Goal: Transaction & Acquisition: Purchase product/service

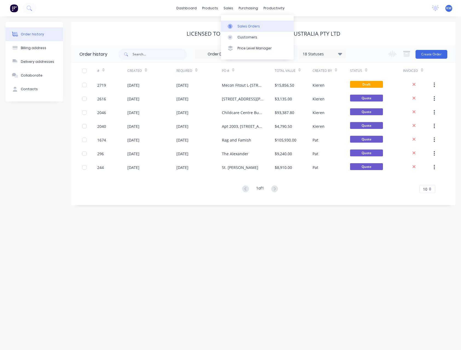
click at [247, 26] on div "Sales Orders" at bounding box center [249, 26] width 22 height 5
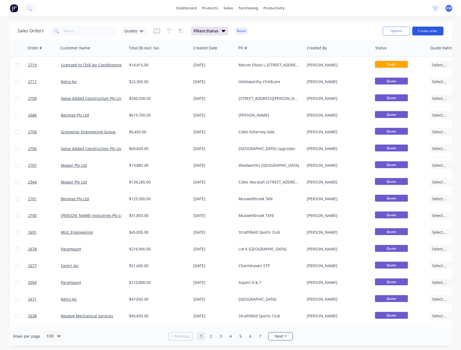
click at [433, 32] on button "Create order" at bounding box center [427, 31] width 31 height 9
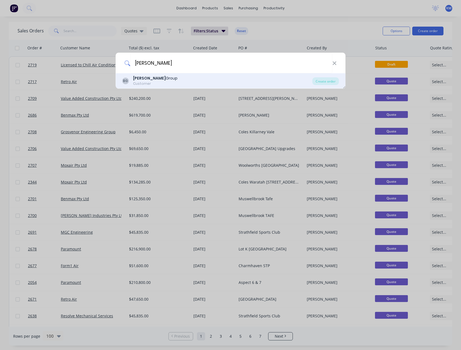
type input "[PERSON_NAME]"
click at [194, 82] on div "[PERSON_NAME] Group Customer" at bounding box center [217, 80] width 190 height 11
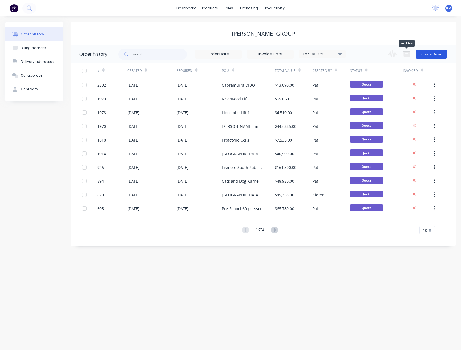
click at [425, 55] on button "Create Order" at bounding box center [432, 54] width 32 height 9
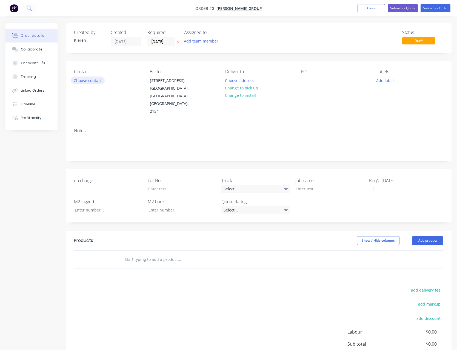
click at [97, 79] on button "Choose contact" at bounding box center [88, 79] width 34 height 7
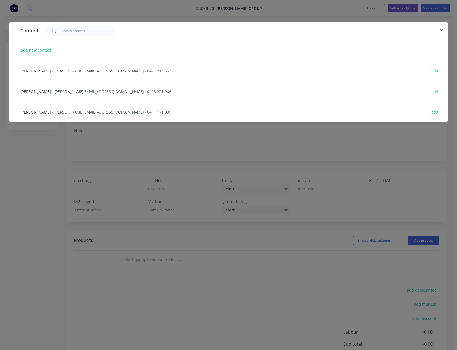
click at [82, 113] on span "- [PERSON_NAME][EMAIL_ADDRESS][DOMAIN_NAME] - 0411 171 839" at bounding box center [111, 111] width 119 height 5
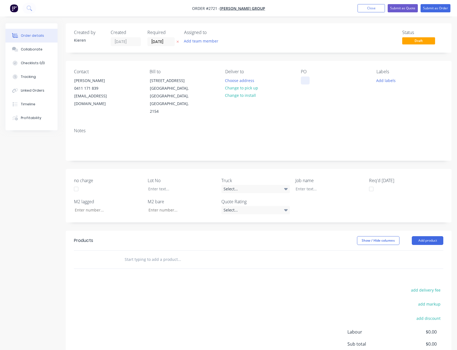
drag, startPoint x: 302, startPoint y: 80, endPoint x: 304, endPoint y: 82, distance: 2.8
click at [303, 80] on div at bounding box center [305, 80] width 9 height 8
click at [420, 236] on button "Add product" at bounding box center [428, 240] width 32 height 9
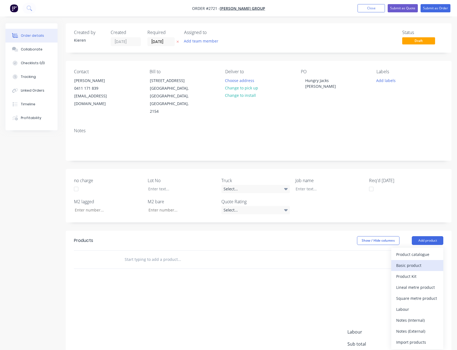
click at [418, 261] on div "Basic product" at bounding box center [417, 265] width 42 height 8
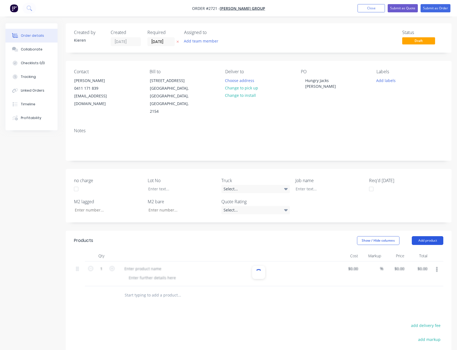
click at [423, 236] on button "Add product" at bounding box center [428, 240] width 32 height 9
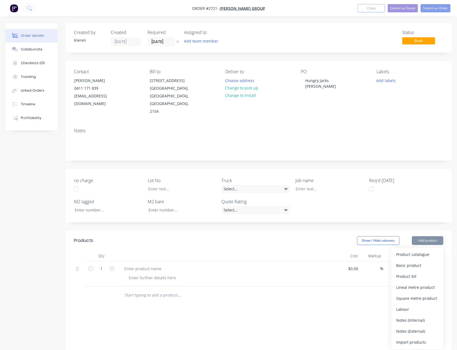
click at [419, 261] on div "Basic product" at bounding box center [417, 265] width 42 height 8
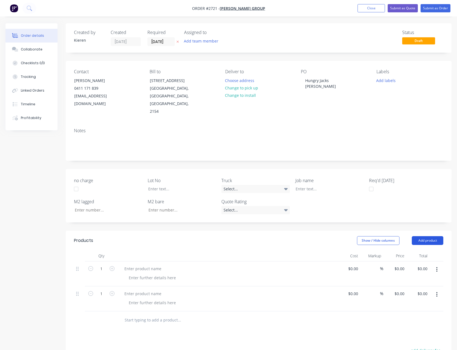
click at [419, 236] on button "Add product" at bounding box center [428, 240] width 32 height 9
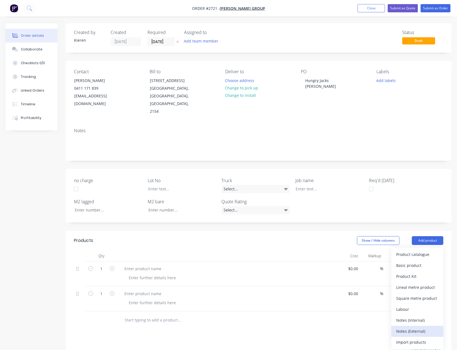
click at [423, 327] on div "Notes (External)" at bounding box center [417, 331] width 42 height 8
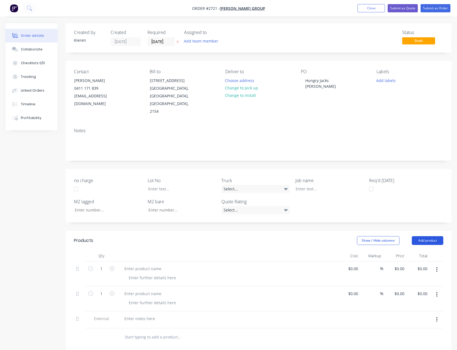
click at [424, 236] on button "Add product" at bounding box center [428, 240] width 32 height 9
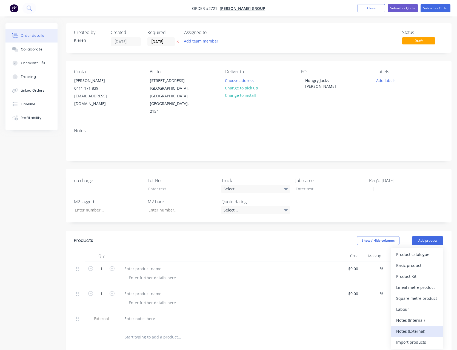
click at [430, 327] on div "Notes (External)" at bounding box center [417, 331] width 42 height 8
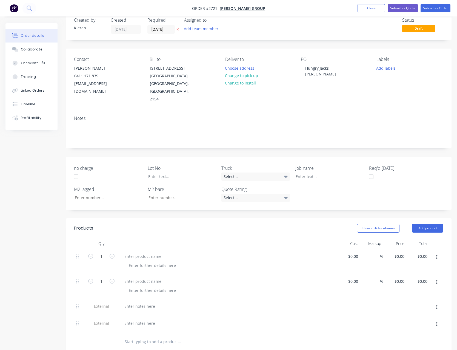
scroll to position [55, 0]
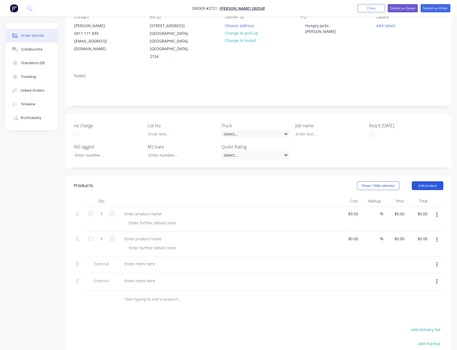
click at [437, 181] on button "Add product" at bounding box center [428, 185] width 32 height 9
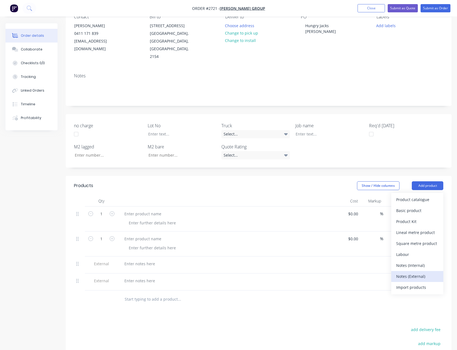
click at [417, 272] on div "Notes (External)" at bounding box center [417, 276] width 42 height 8
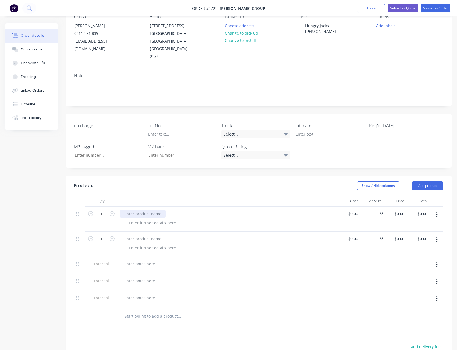
click at [145, 210] on div at bounding box center [143, 214] width 46 height 8
click at [136, 235] on div at bounding box center [143, 239] width 46 height 8
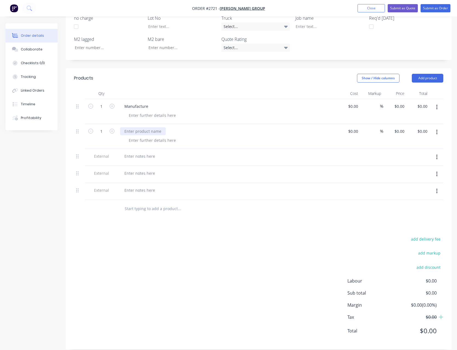
click at [136, 127] on div at bounding box center [143, 131] width 46 height 8
click at [133, 152] on div at bounding box center [139, 156] width 39 height 8
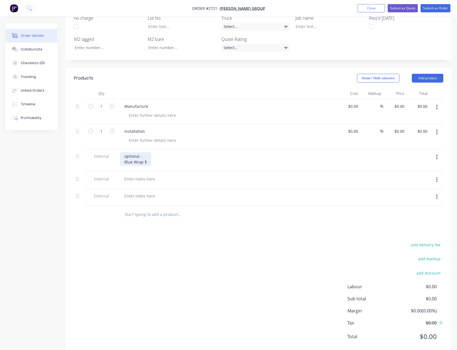
click at [127, 152] on div "optional - Blue Wrap $" at bounding box center [135, 159] width 31 height 14
drag, startPoint x: 138, startPoint y: 172, endPoint x: 138, endPoint y: 169, distance: 3.0
click at [138, 175] on div at bounding box center [139, 179] width 39 height 8
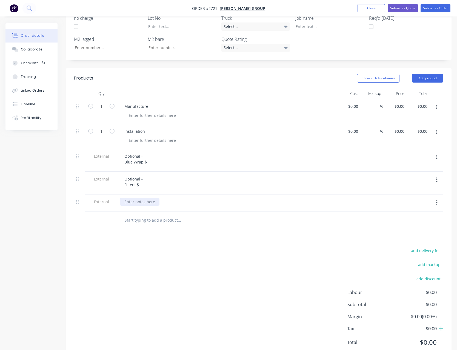
click at [129, 198] on div at bounding box center [139, 202] width 39 height 8
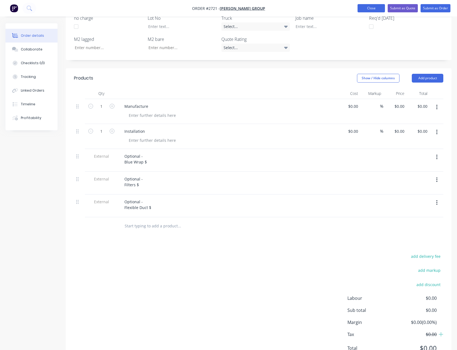
click at [366, 11] on button "Close" at bounding box center [371, 8] width 27 height 8
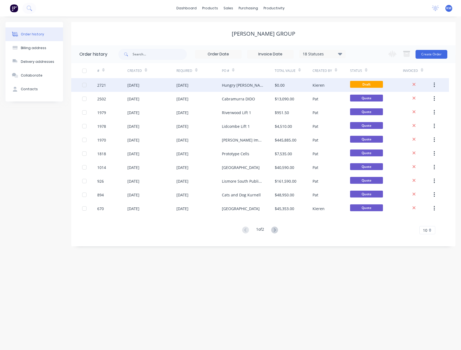
click at [264, 85] on div "Hungry [PERSON_NAME][GEOGRAPHIC_DATA]" at bounding box center [243, 85] width 42 height 6
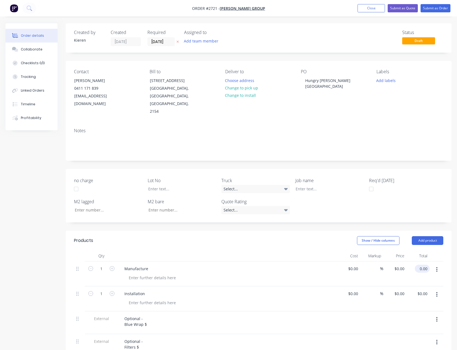
click at [422, 264] on input "0.00" at bounding box center [423, 268] width 13 height 8
type input "34760.00"
type input "$34,760.00"
click at [424, 289] on input "0.00" at bounding box center [424, 293] width 10 height 8
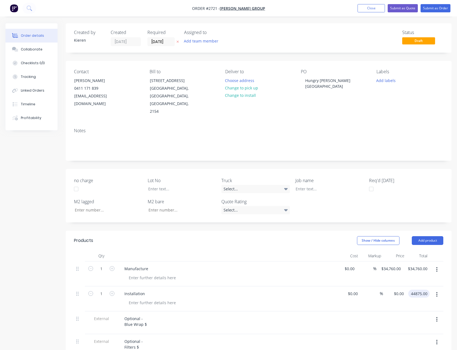
type input "44875.00"
type input "$44,875.00"
click at [397, 301] on div "$44,875.00 $0.00" at bounding box center [394, 298] width 23 height 25
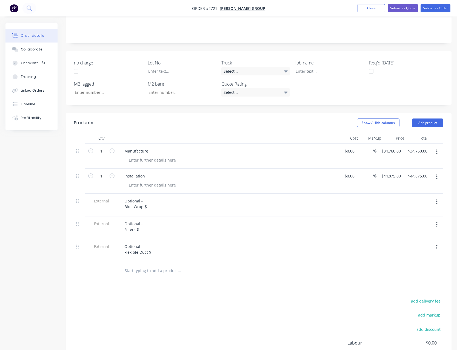
scroll to position [137, 0]
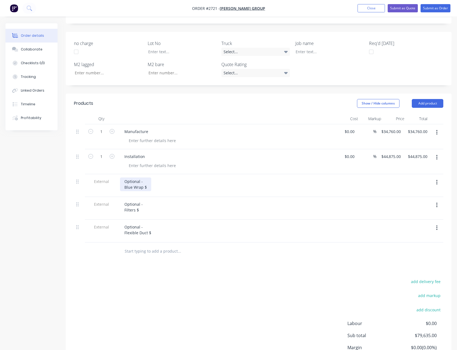
click at [149, 180] on div "Optional - Blue Wrap $" at bounding box center [135, 184] width 31 height 14
click at [140, 202] on div "Optional - Filters $" at bounding box center [133, 207] width 27 height 14
click at [154, 223] on div "Optional - Flexible Duct $" at bounding box center [138, 230] width 36 height 14
click at [404, 9] on button "Submit as Quote" at bounding box center [403, 8] width 30 height 8
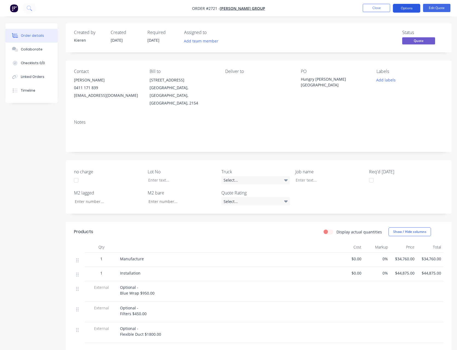
click at [405, 10] on button "Options" at bounding box center [406, 8] width 27 height 9
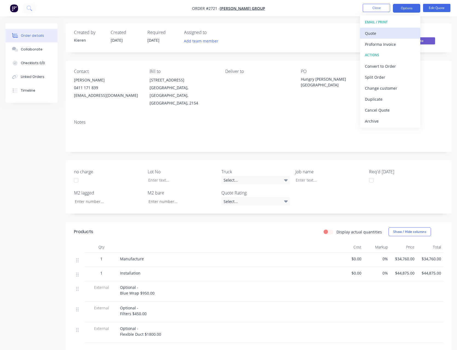
click at [387, 32] on div "Quote" at bounding box center [390, 33] width 50 height 8
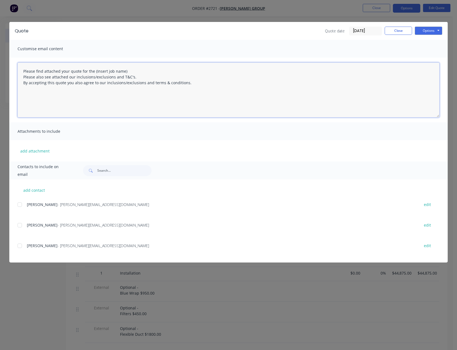
click at [130, 71] on textarea "Please find attached your quote for the (Insert job name) Please also see attac…" at bounding box center [229, 89] width 422 height 55
click at [30, 93] on textarea "Please find attached your quote for the Hungry [PERSON_NAME] Park Please also s…" at bounding box center [229, 89] width 422 height 55
click at [191, 82] on textarea "Please find attached your quote for the Hungry [PERSON_NAME] Park Please also s…" at bounding box center [229, 89] width 422 height 55
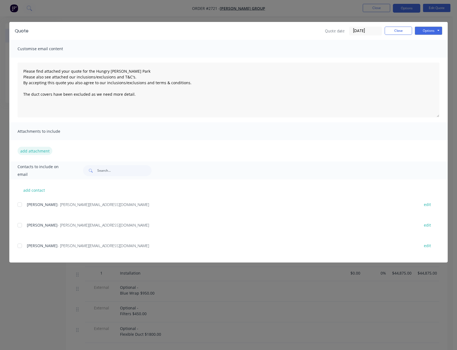
click at [42, 150] on button "add attachment" at bounding box center [35, 151] width 35 height 8
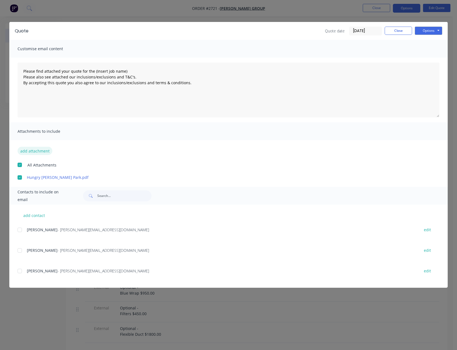
click at [43, 149] on button "add attachment" at bounding box center [35, 151] width 35 height 8
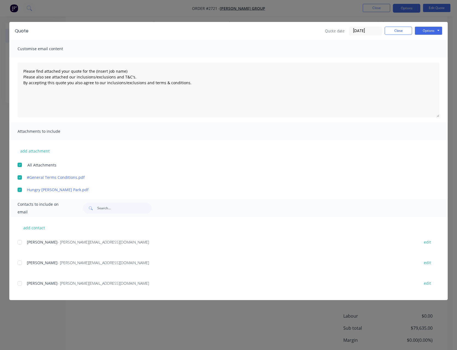
scroll to position [55, 0]
click at [21, 284] on div at bounding box center [19, 283] width 11 height 11
click at [430, 30] on button "Options" at bounding box center [428, 31] width 27 height 8
click at [426, 56] on button "Email" at bounding box center [432, 58] width 35 height 9
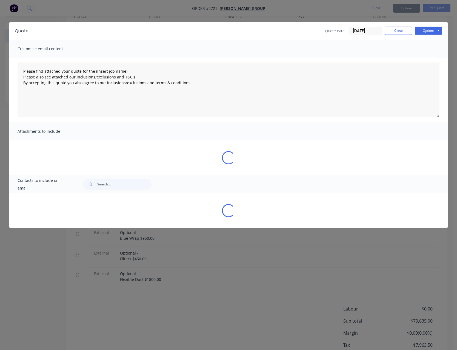
type textarea "Please find attached your quote for the (Insert job name) Please also see attac…"
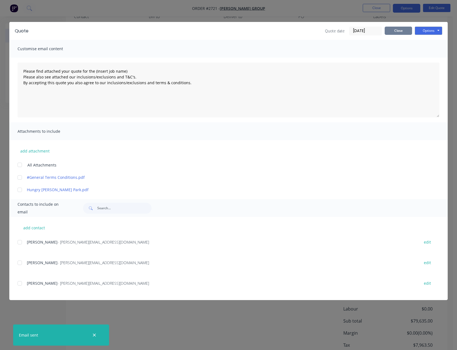
click at [397, 30] on button "Close" at bounding box center [398, 31] width 27 height 8
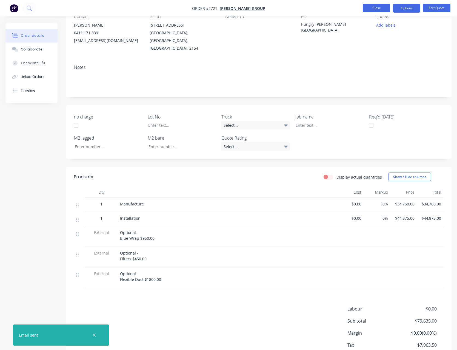
click at [378, 10] on button "Close" at bounding box center [376, 8] width 27 height 8
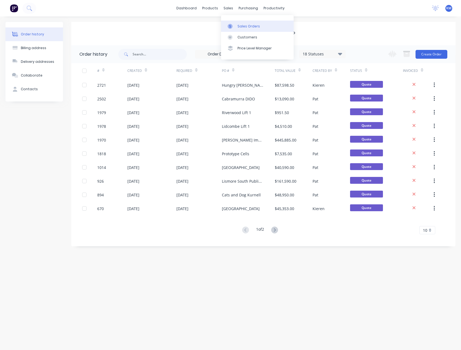
click at [241, 25] on div "Sales Orders" at bounding box center [249, 26] width 22 height 5
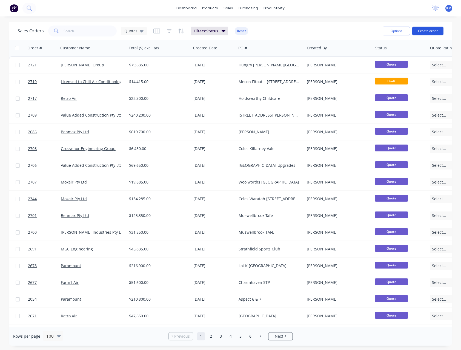
click at [422, 34] on button "Create order" at bounding box center [427, 31] width 31 height 9
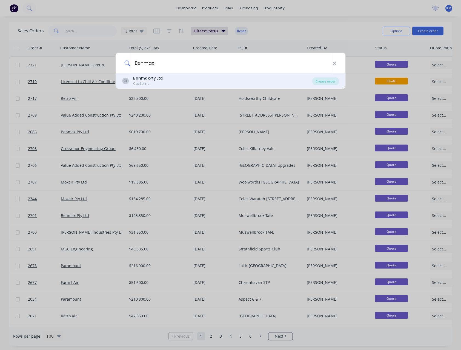
type input "Benmax"
click at [225, 79] on div "BL Benmax Pty Ltd Customer" at bounding box center [217, 80] width 190 height 11
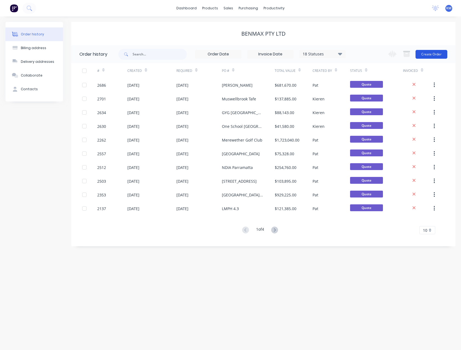
click at [422, 53] on button "Create Order" at bounding box center [432, 54] width 32 height 9
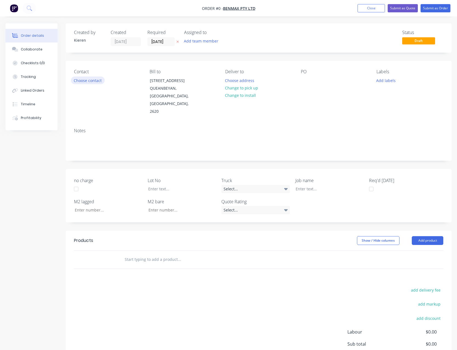
click at [94, 79] on button "Choose contact" at bounding box center [88, 79] width 34 height 7
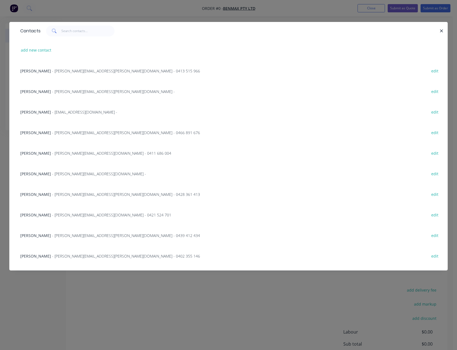
click at [42, 92] on span "[PERSON_NAME]" at bounding box center [35, 91] width 31 height 5
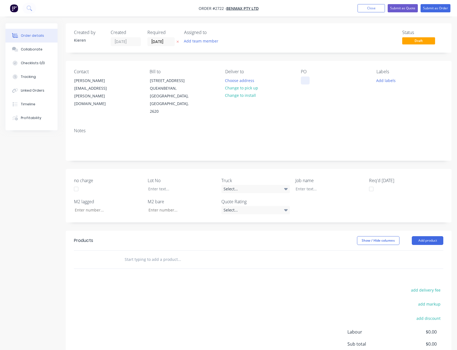
click at [306, 81] on div at bounding box center [305, 80] width 9 height 8
click at [424, 236] on button "Add product" at bounding box center [428, 240] width 32 height 9
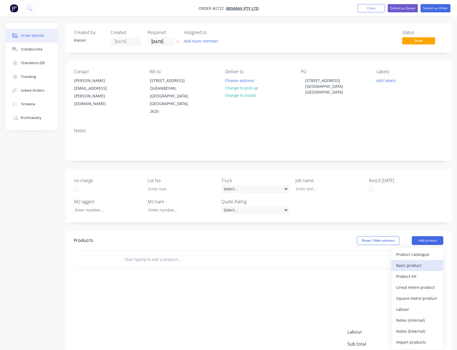
click at [420, 261] on div "Basic product" at bounding box center [417, 265] width 42 height 8
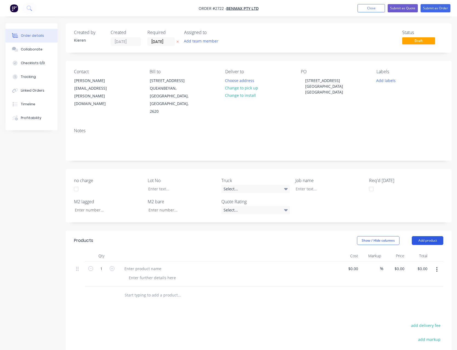
click at [427, 236] on button "Add product" at bounding box center [428, 240] width 32 height 9
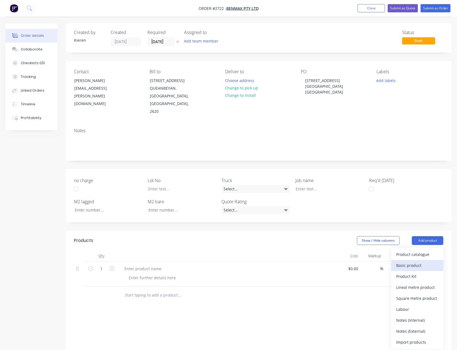
click at [424, 261] on div "Basic product" at bounding box center [417, 265] width 42 height 8
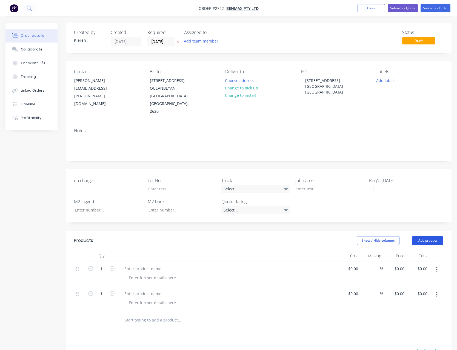
click at [432, 236] on button "Add product" at bounding box center [428, 240] width 32 height 9
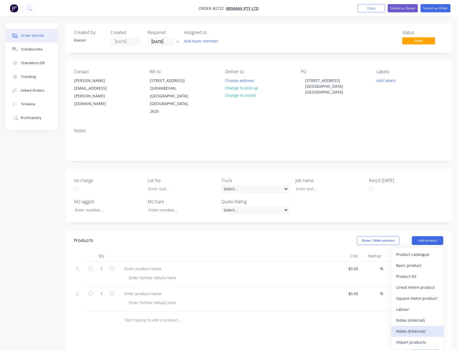
click at [415, 327] on div "Notes (External)" at bounding box center [417, 331] width 42 height 8
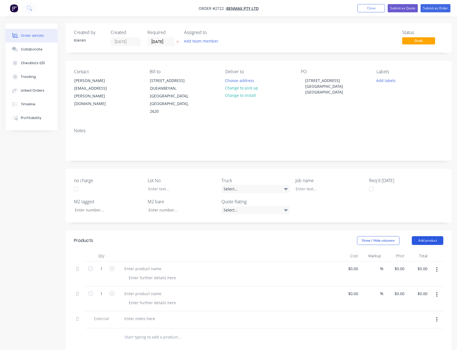
click at [423, 236] on button "Add product" at bounding box center [428, 240] width 32 height 9
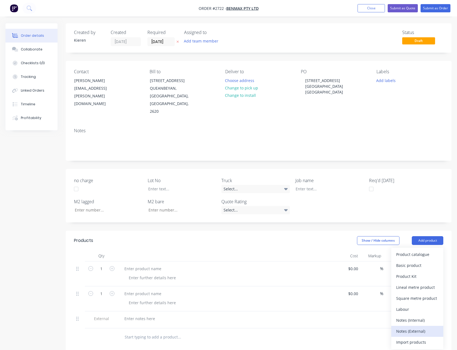
click at [424, 327] on div "Notes (External)" at bounding box center [417, 331] width 42 height 8
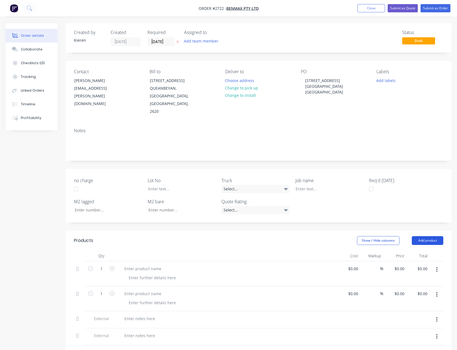
click at [425, 236] on button "Add product" at bounding box center [428, 240] width 32 height 9
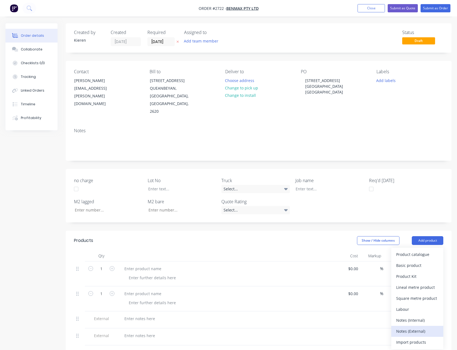
click at [422, 327] on div "Notes (External)" at bounding box center [417, 331] width 42 height 8
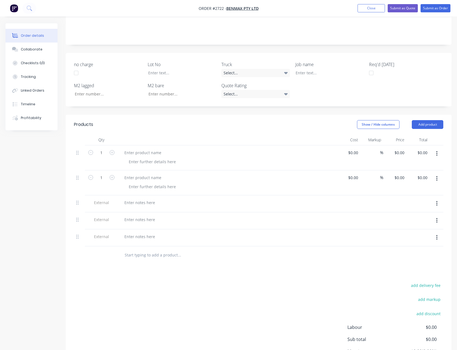
scroll to position [107, 0]
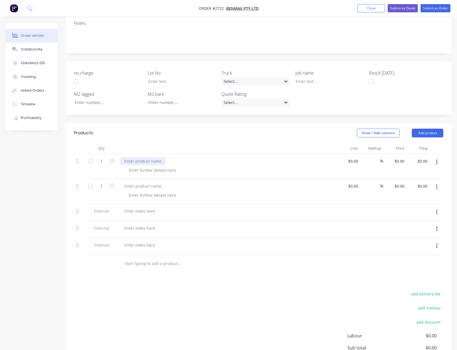
click at [149, 157] on div at bounding box center [143, 161] width 46 height 8
click at [154, 182] on div at bounding box center [143, 186] width 46 height 8
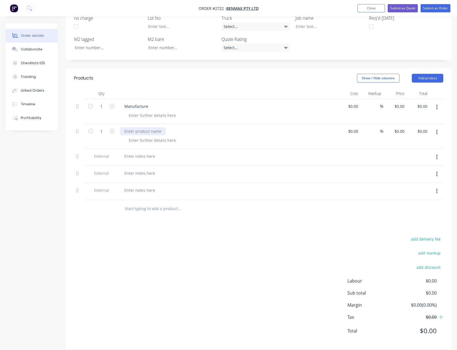
click at [151, 127] on div at bounding box center [143, 131] width 46 height 8
click at [141, 152] on div at bounding box center [139, 156] width 39 height 8
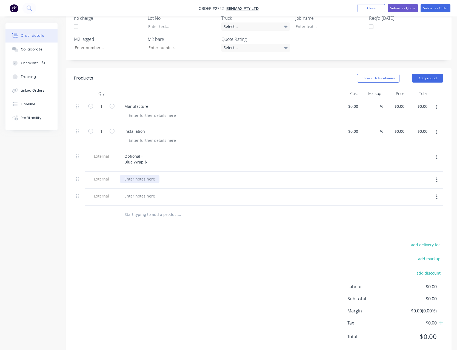
click at [133, 175] on div at bounding box center [139, 179] width 39 height 8
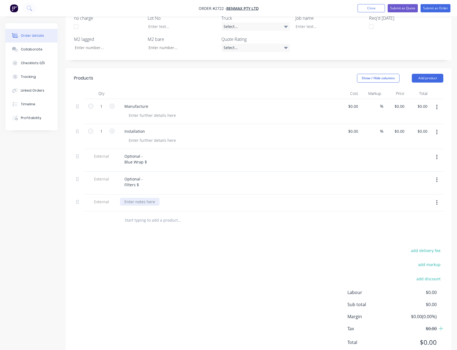
click at [136, 198] on div at bounding box center [139, 202] width 39 height 8
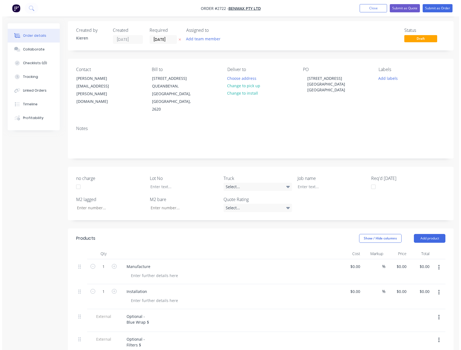
scroll to position [0, 0]
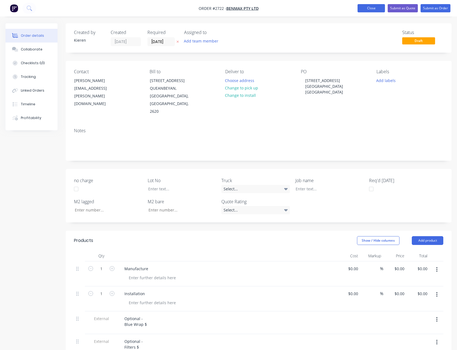
click at [360, 9] on button "Close" at bounding box center [371, 8] width 27 height 8
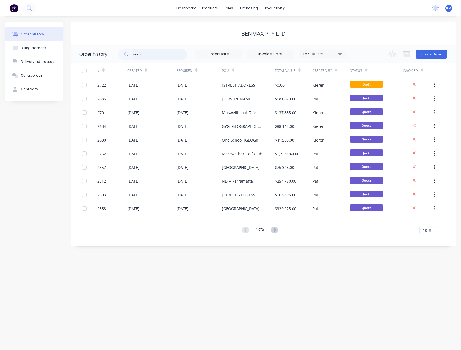
click at [142, 54] on input "text" at bounding box center [160, 54] width 54 height 11
type input "yilen"
